Goal: Browse casually

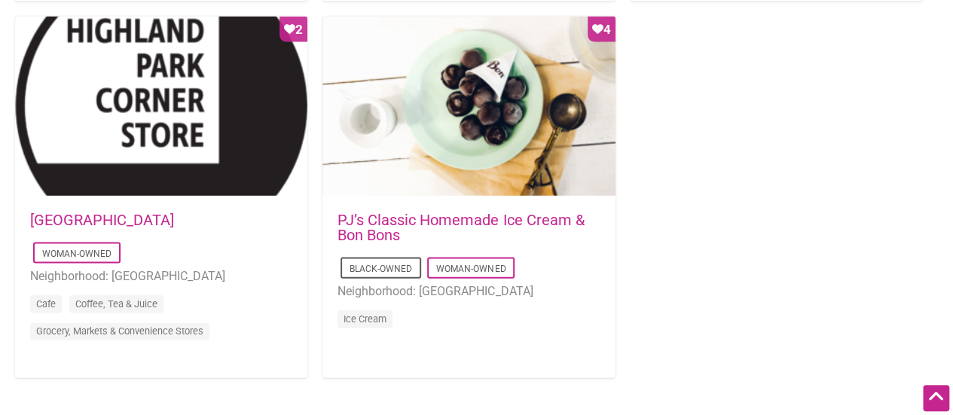
scroll to position [1523, 0]
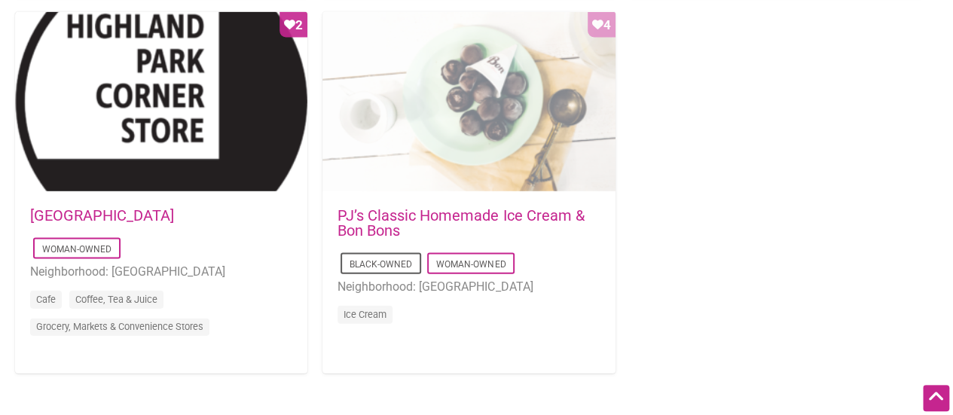
click at [492, 175] on div "Favorite Count 4" at bounding box center [468, 102] width 292 height 181
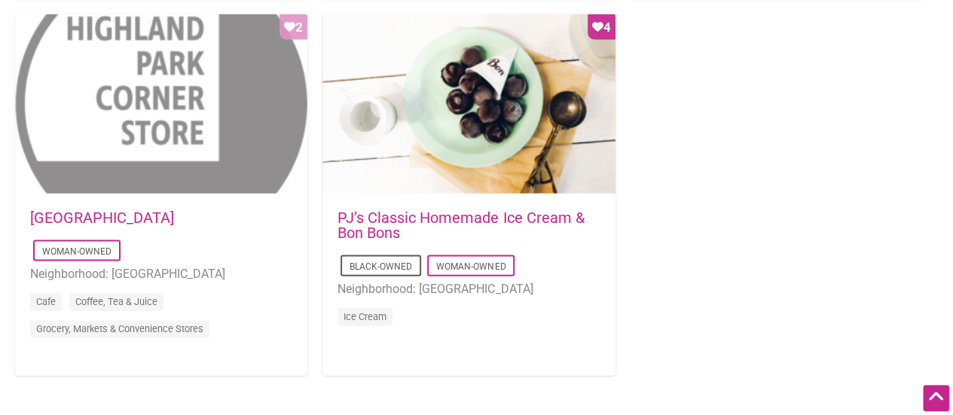
click at [218, 178] on div "Favorite Count 2" at bounding box center [161, 104] width 292 height 181
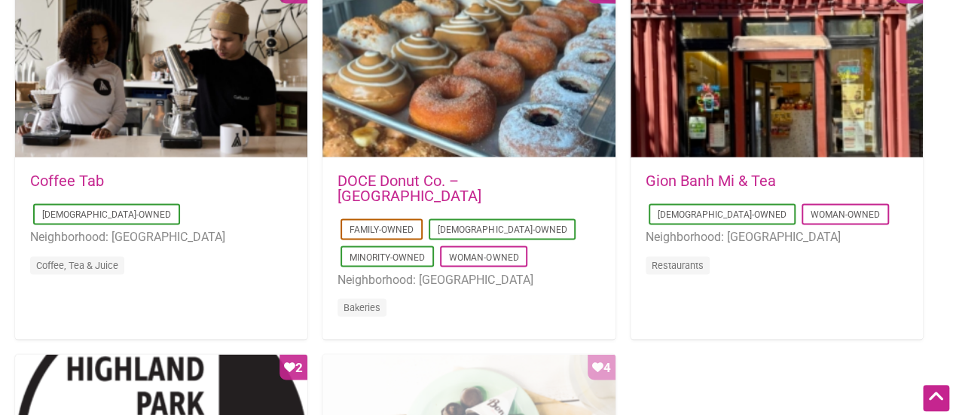
scroll to position [1160, 0]
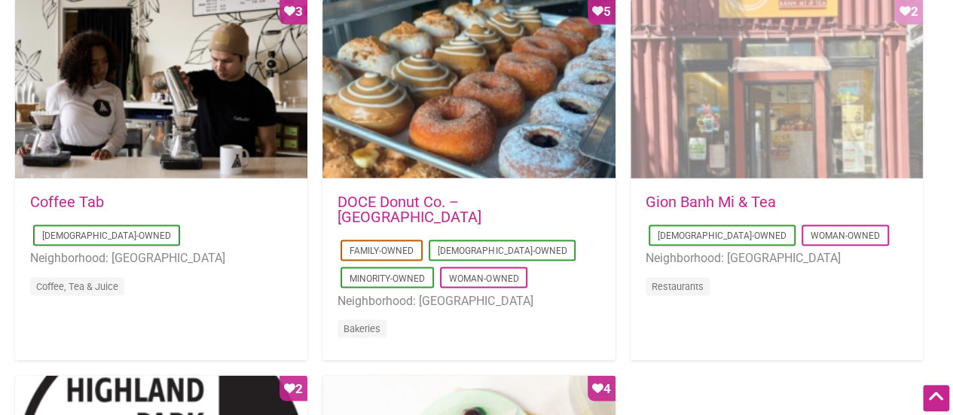
click at [747, 132] on div "Favorite Count 2" at bounding box center [776, 88] width 292 height 181
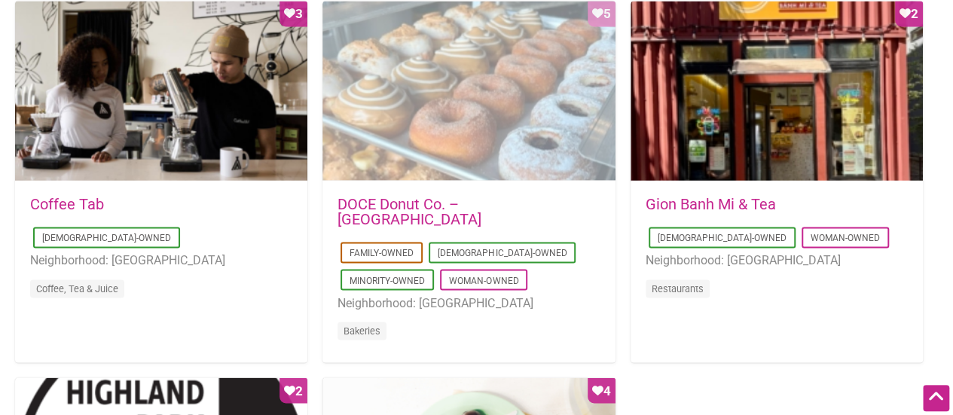
click at [439, 124] on div "Favorite Count 5" at bounding box center [468, 91] width 292 height 181
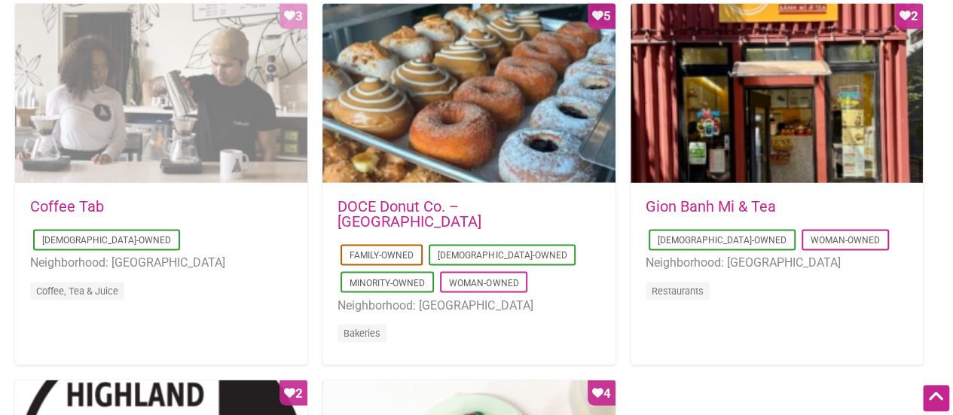
click at [224, 111] on div "Favorite Count 3" at bounding box center [161, 93] width 292 height 181
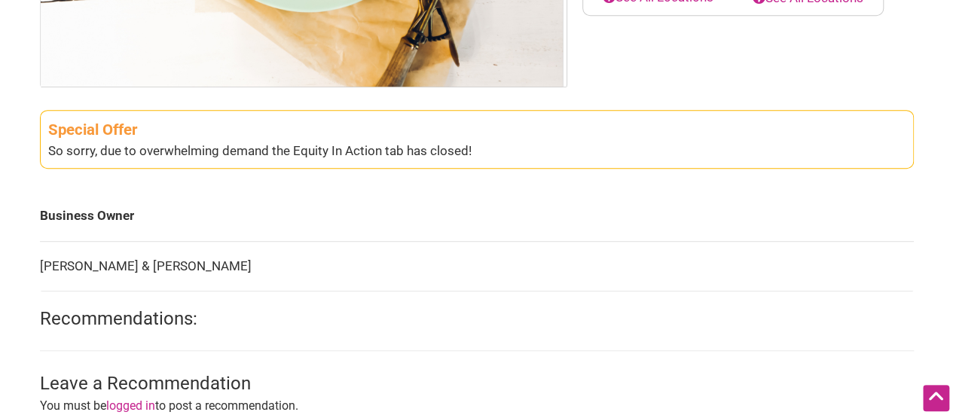
scroll to position [445, 0]
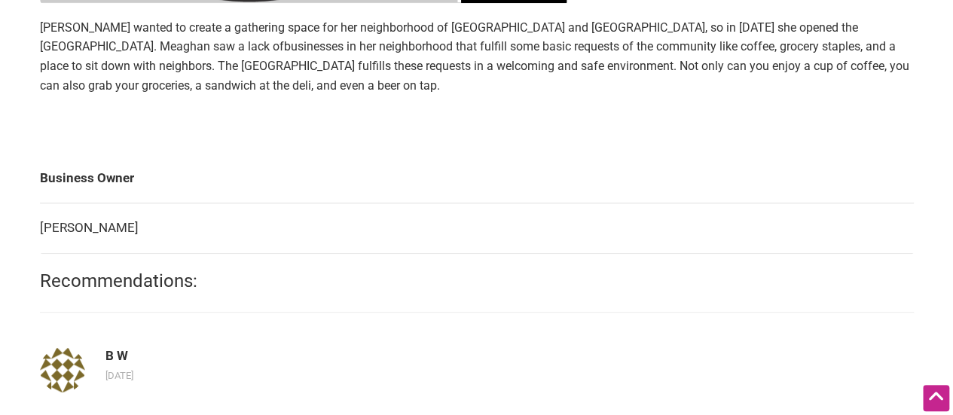
scroll to position [486, 0]
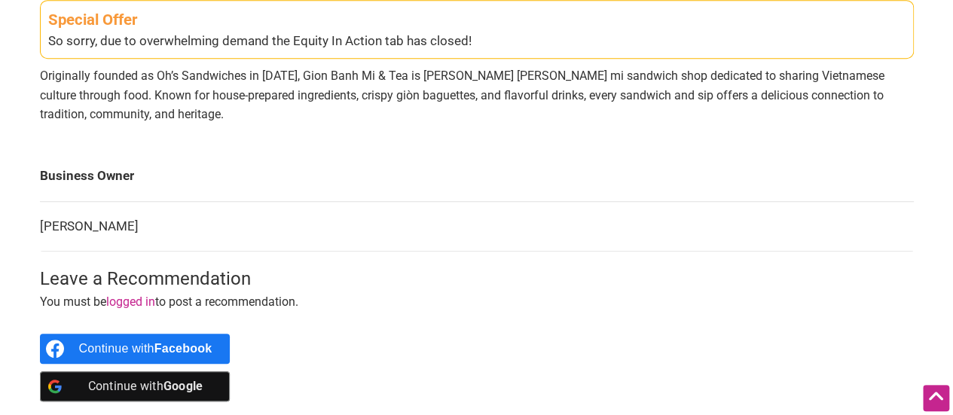
scroll to position [524, 0]
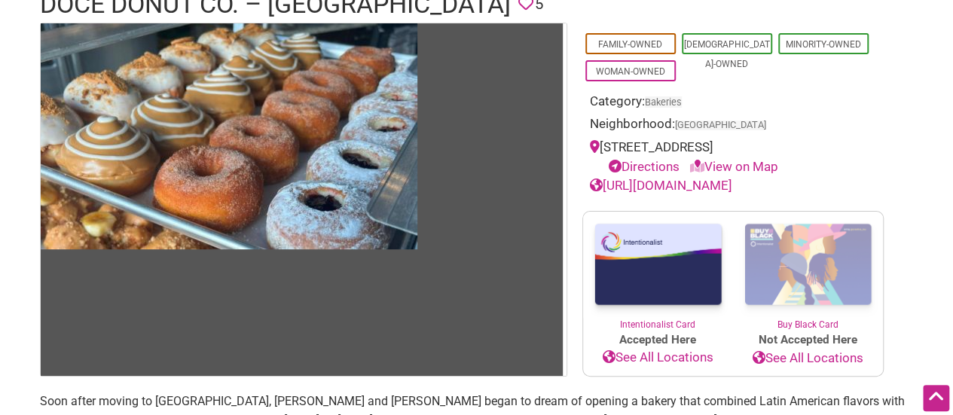
scroll to position [132, 0]
